Goal: Transaction & Acquisition: Purchase product/service

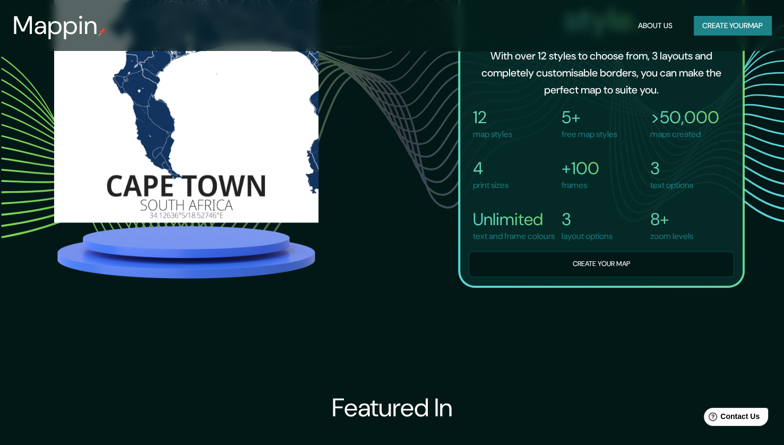
scroll to position [902, 0]
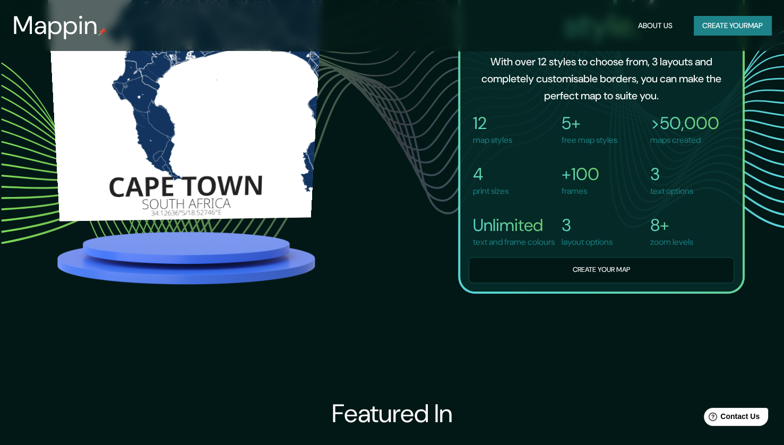
click at [200, 175] on img at bounding box center [185, 74] width 281 height 265
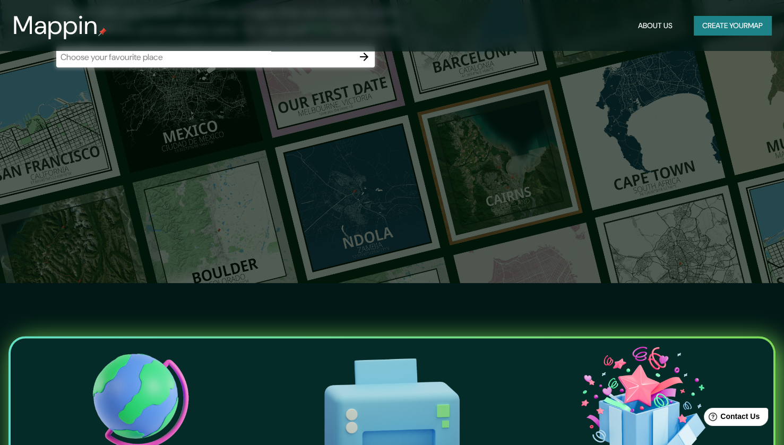
scroll to position [159, 0]
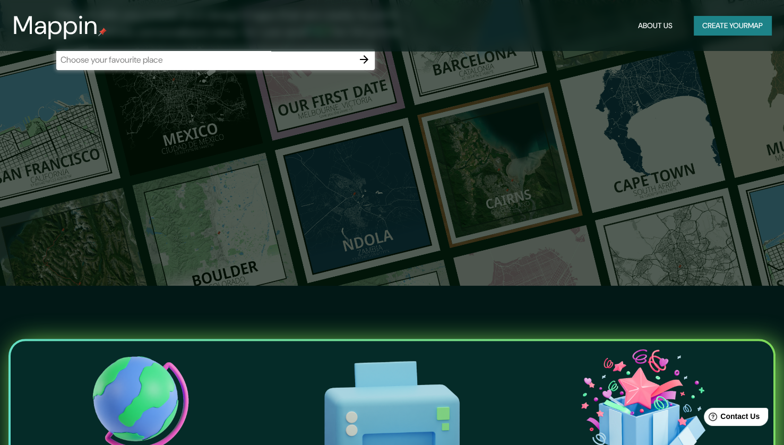
click at [271, 60] on input "text" at bounding box center [204, 60] width 297 height 12
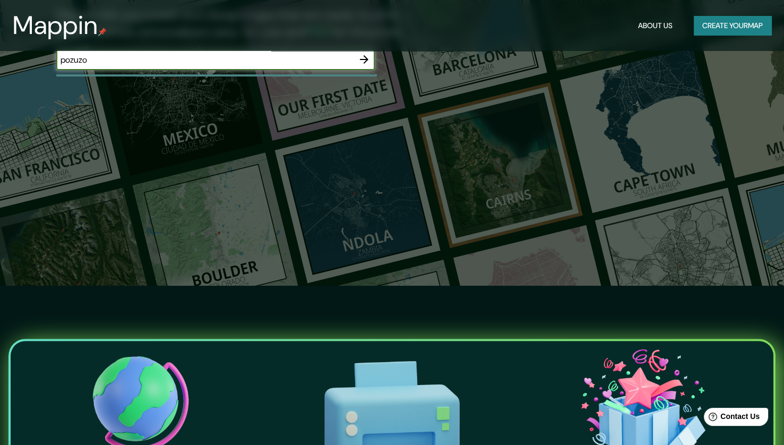
type input "pozuzo"
click at [360, 63] on icon "button" at bounding box center [364, 59] width 13 height 13
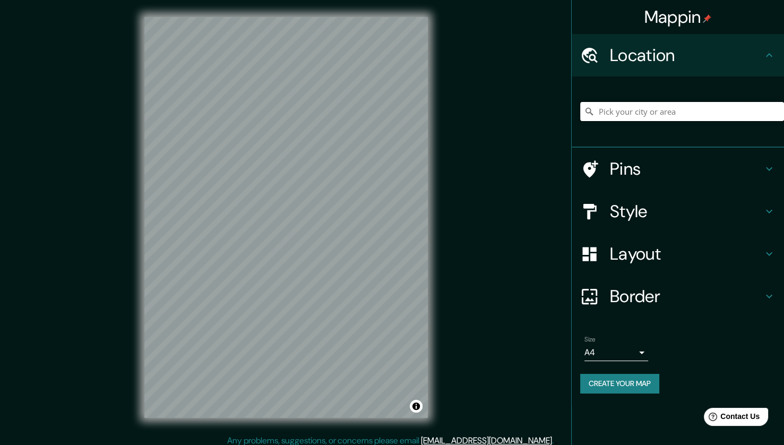
click at [663, 116] on input "Pick your city or area" at bounding box center [682, 111] width 204 height 19
paste input "[URL][DOMAIN_NAME]"
click at [670, 112] on input "[URL][DOMAIN_NAME]" at bounding box center [682, 111] width 204 height 19
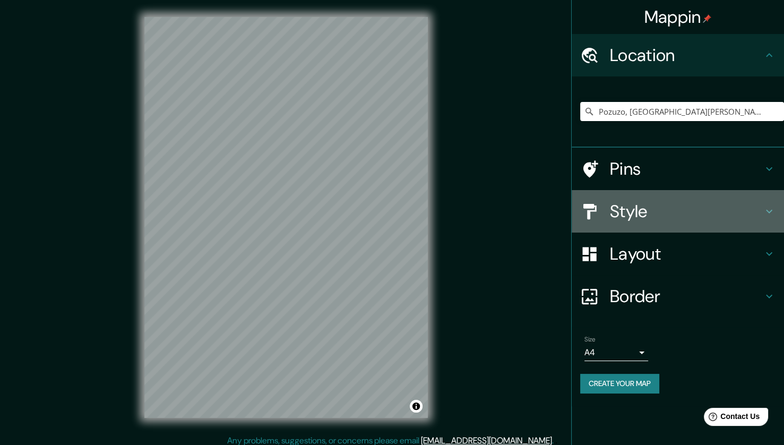
click at [615, 212] on h4 "Style" at bounding box center [686, 211] width 153 height 21
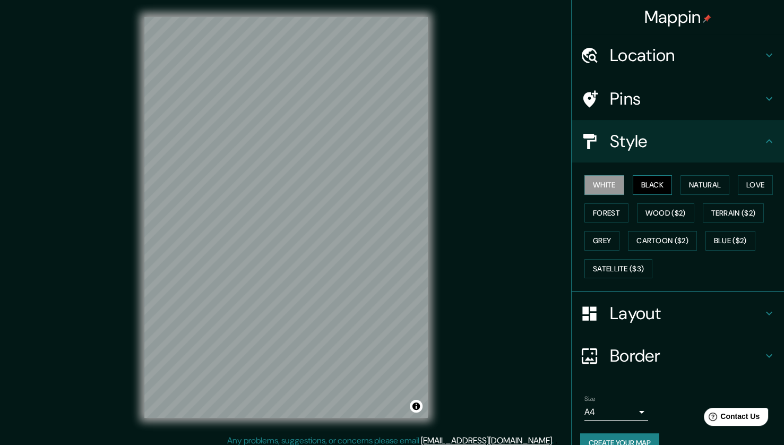
click at [640, 188] on button "Black" at bounding box center [653, 185] width 40 height 20
click at [600, 186] on button "White" at bounding box center [604, 185] width 40 height 20
click at [685, 99] on h4 "Pins" at bounding box center [686, 98] width 153 height 21
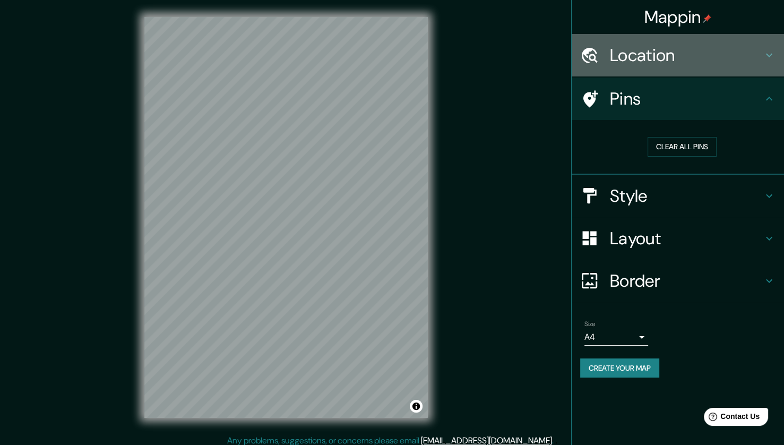
click at [696, 56] on h4 "Location" at bounding box center [686, 55] width 153 height 21
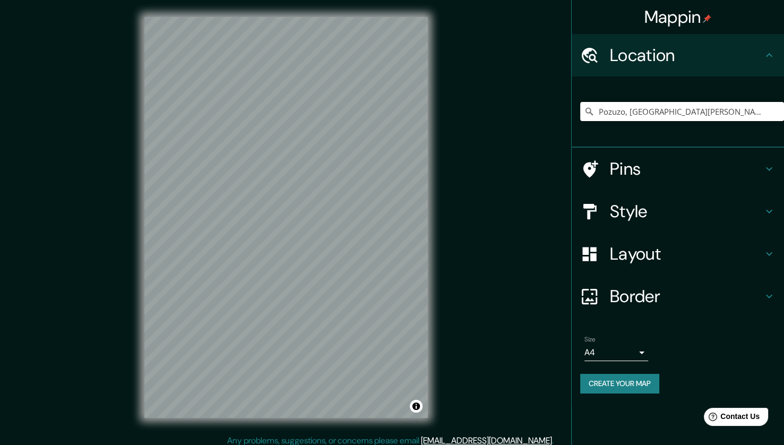
click at [665, 212] on h4 "Style" at bounding box center [686, 211] width 153 height 21
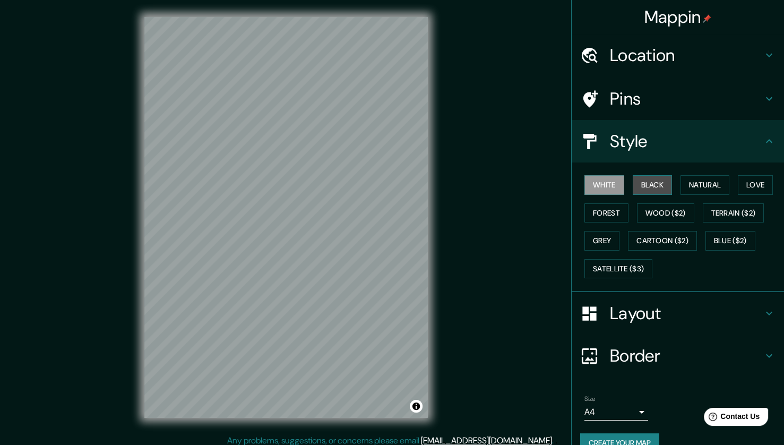
click at [653, 183] on button "Black" at bounding box center [653, 185] width 40 height 20
click at [585, 183] on button "White" at bounding box center [604, 185] width 40 height 20
click at [674, 318] on h4 "Layout" at bounding box center [686, 313] width 153 height 21
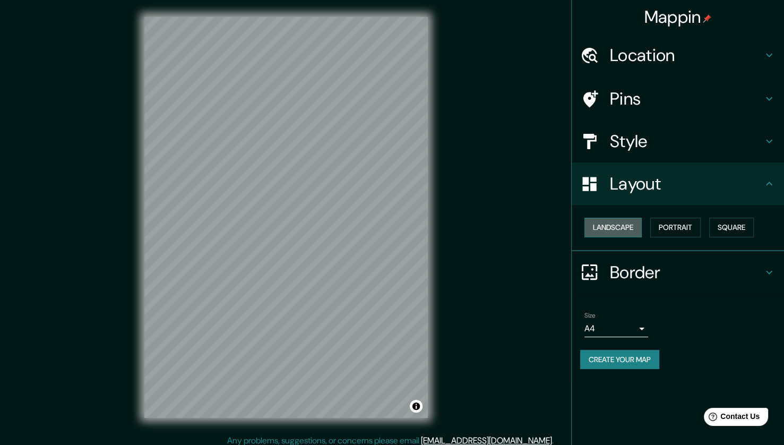
click at [615, 226] on button "Landscape" at bounding box center [612, 228] width 57 height 20
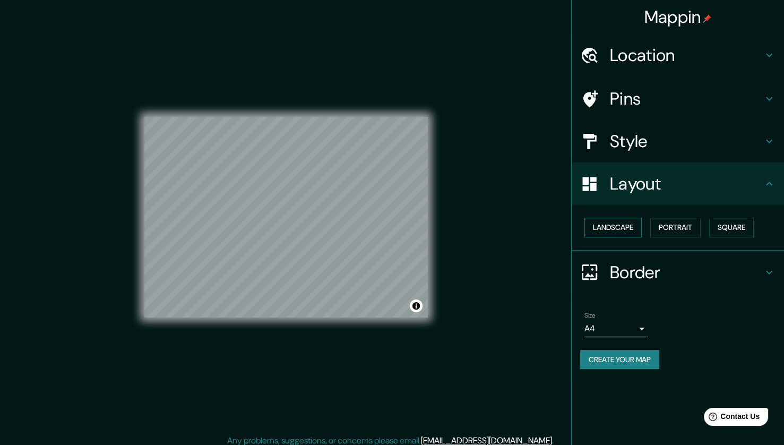
click at [615, 226] on button "Landscape" at bounding box center [612, 228] width 57 height 20
click at [673, 227] on button "Portrait" at bounding box center [675, 228] width 50 height 20
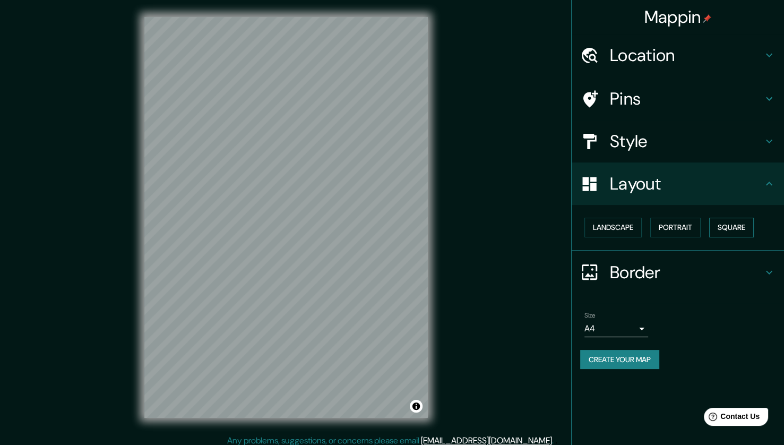
click at [723, 225] on button "Square" at bounding box center [731, 228] width 45 height 20
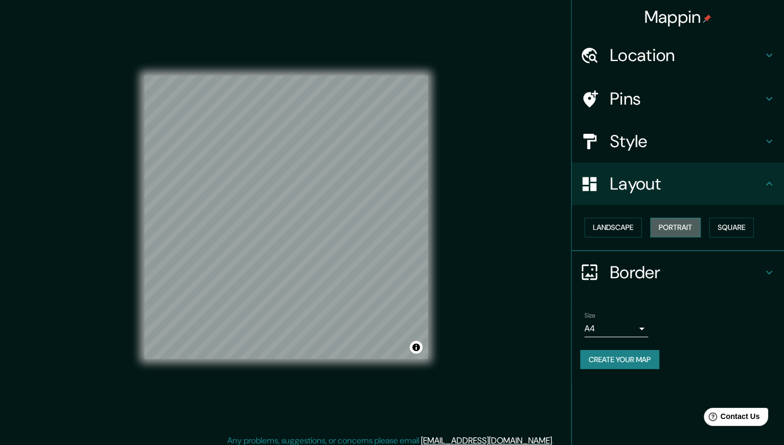
click at [682, 227] on button "Portrait" at bounding box center [675, 228] width 50 height 20
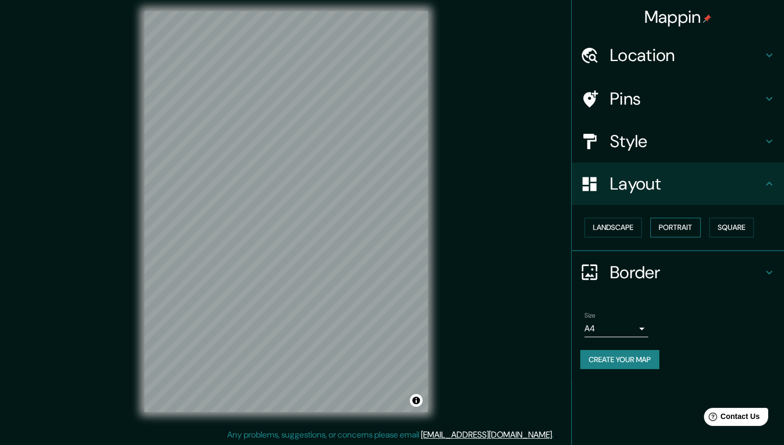
scroll to position [6, 0]
click at [724, 223] on button "Square" at bounding box center [731, 228] width 45 height 20
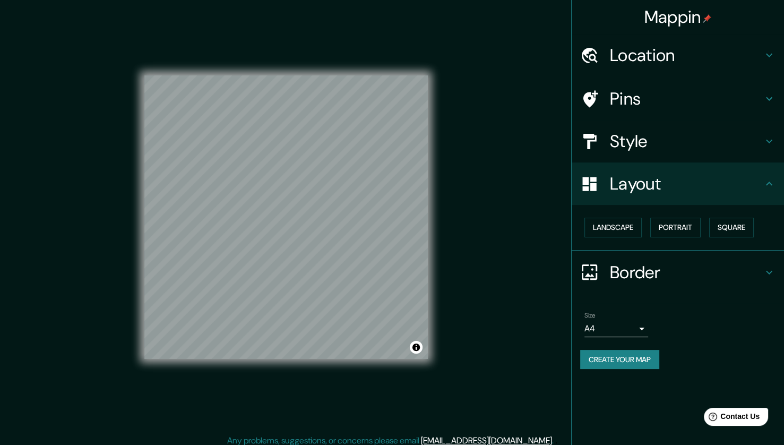
scroll to position [0, 0]
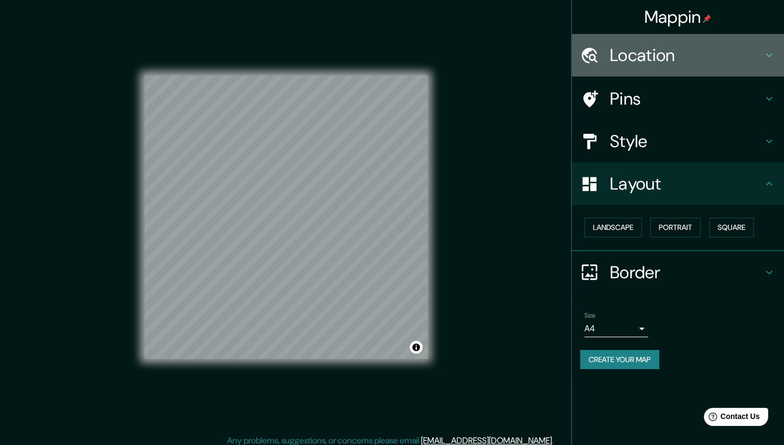
click at [738, 39] on div "Location" at bounding box center [678, 55] width 212 height 42
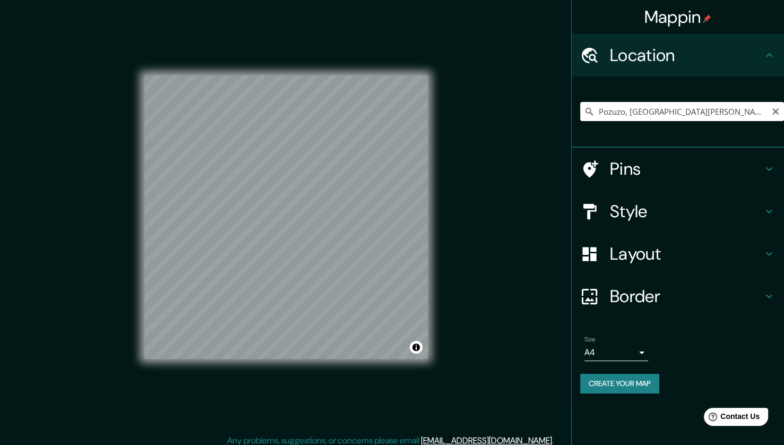
click at [661, 124] on div "Pozuzo, [GEOGRAPHIC_DATA][PERSON_NAME], [GEOGRAPHIC_DATA]" at bounding box center [682, 111] width 204 height 53
click at [662, 114] on input "Pozuzo, [GEOGRAPHIC_DATA][PERSON_NAME], [GEOGRAPHIC_DATA]" at bounding box center [682, 111] width 204 height 19
click at [622, 111] on input "Pozuzo, [GEOGRAPHIC_DATA][PERSON_NAME], [GEOGRAPHIC_DATA]" at bounding box center [682, 111] width 204 height 19
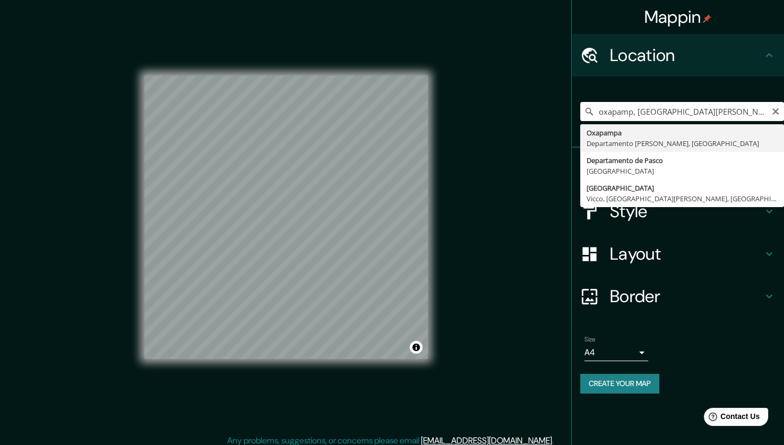
type input "Oxapampa, Departamento [PERSON_NAME], [GEOGRAPHIC_DATA]"
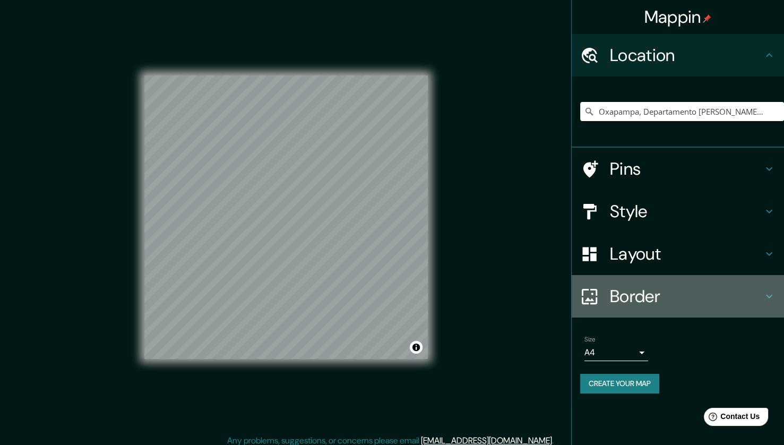
click at [700, 295] on h4 "Border" at bounding box center [686, 296] width 153 height 21
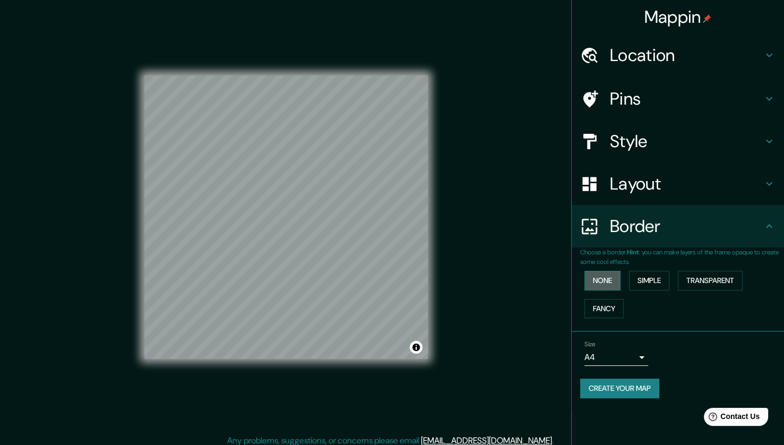
click at [605, 279] on button "None" at bounding box center [602, 281] width 36 height 20
click at [653, 276] on button "Simple" at bounding box center [649, 281] width 40 height 20
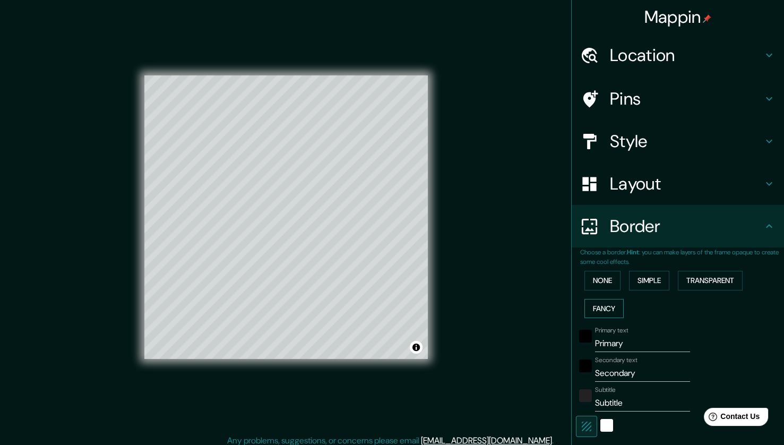
click at [601, 306] on button "Fancy" at bounding box center [603, 309] width 39 height 20
click at [593, 279] on button "None" at bounding box center [602, 281] width 36 height 20
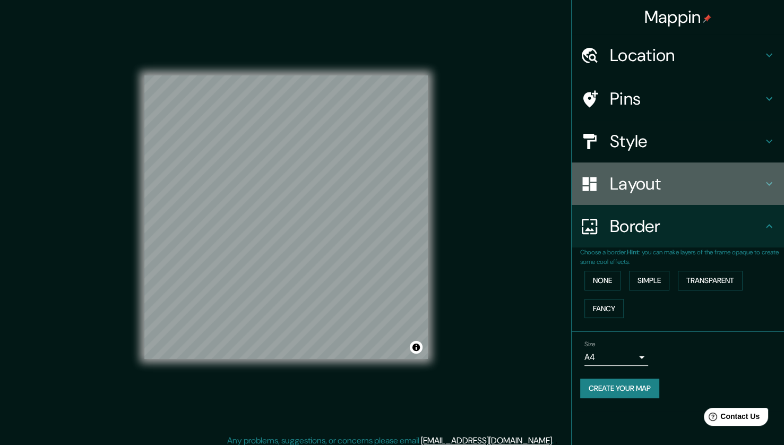
click at [641, 192] on h4 "Layout" at bounding box center [686, 183] width 153 height 21
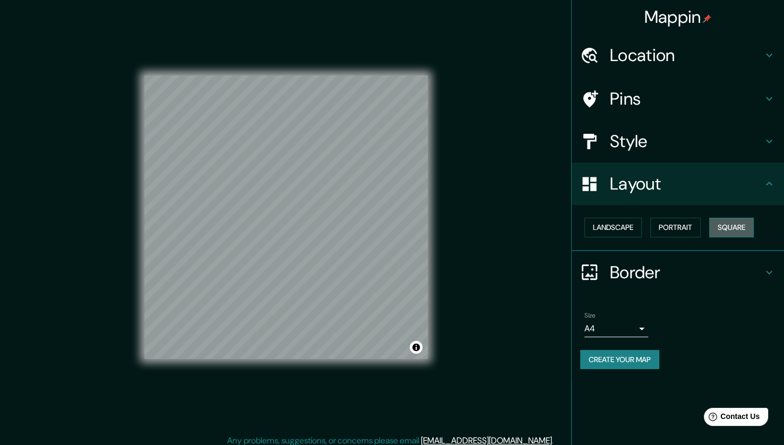
click at [727, 227] on button "Square" at bounding box center [731, 228] width 45 height 20
click at [659, 225] on button "Portrait" at bounding box center [675, 228] width 50 height 20
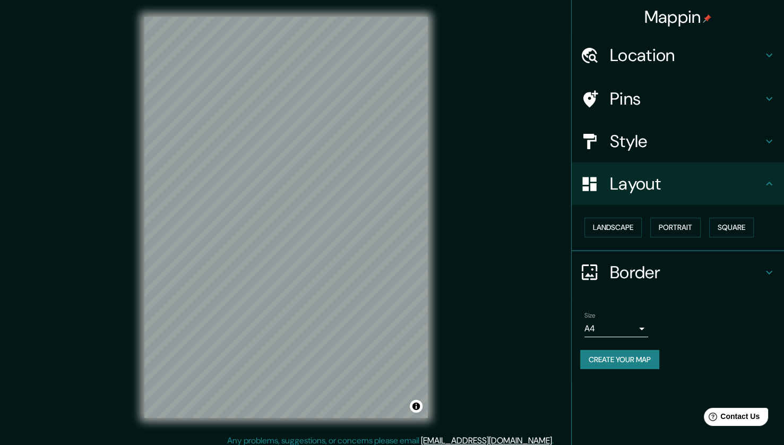
click at [664, 156] on div "Style" at bounding box center [678, 141] width 212 height 42
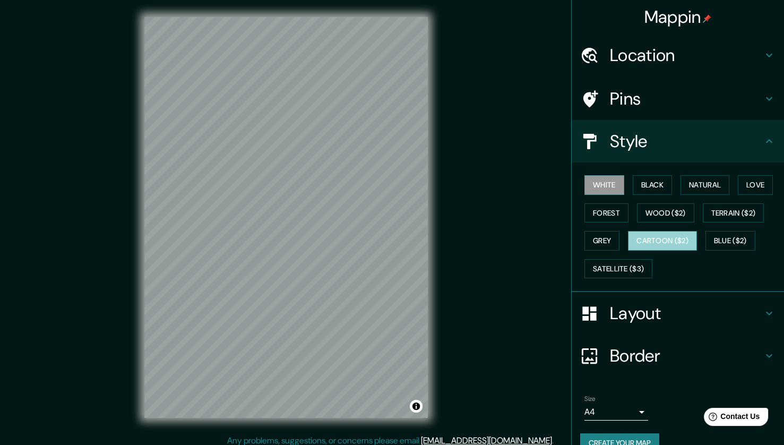
click at [651, 243] on button "Cartoon ($2)" at bounding box center [662, 241] width 69 height 20
click at [584, 185] on button "White" at bounding box center [604, 185] width 40 height 20
click at [640, 92] on h4 "Pins" at bounding box center [686, 98] width 153 height 21
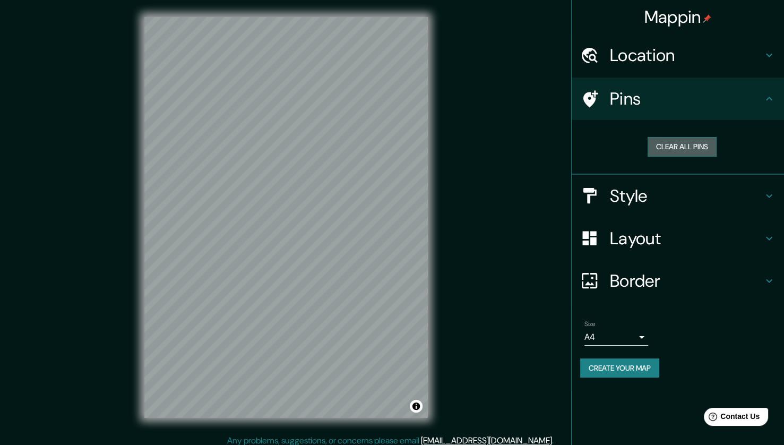
click at [685, 146] on button "Clear all pins" at bounding box center [682, 147] width 69 height 20
